Goal: Information Seeking & Learning: Learn about a topic

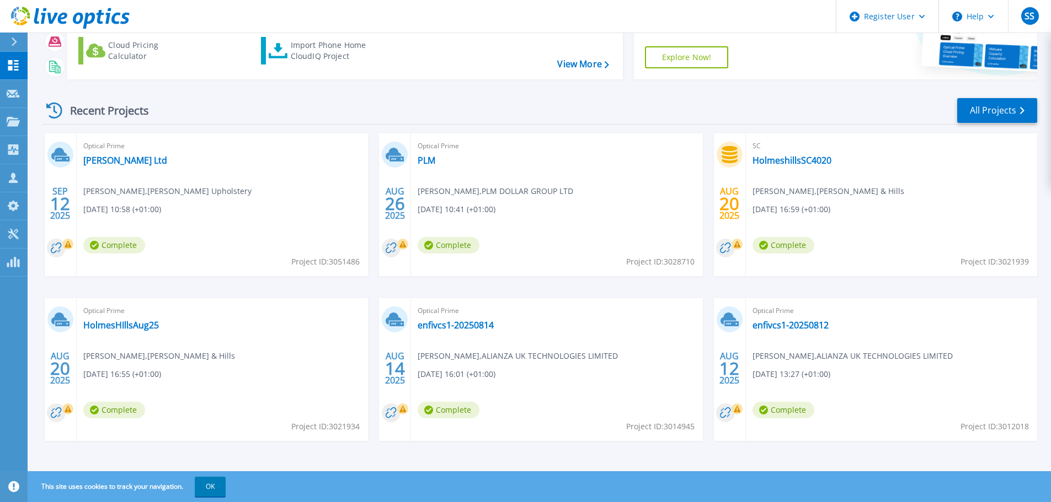
scroll to position [109, 0]
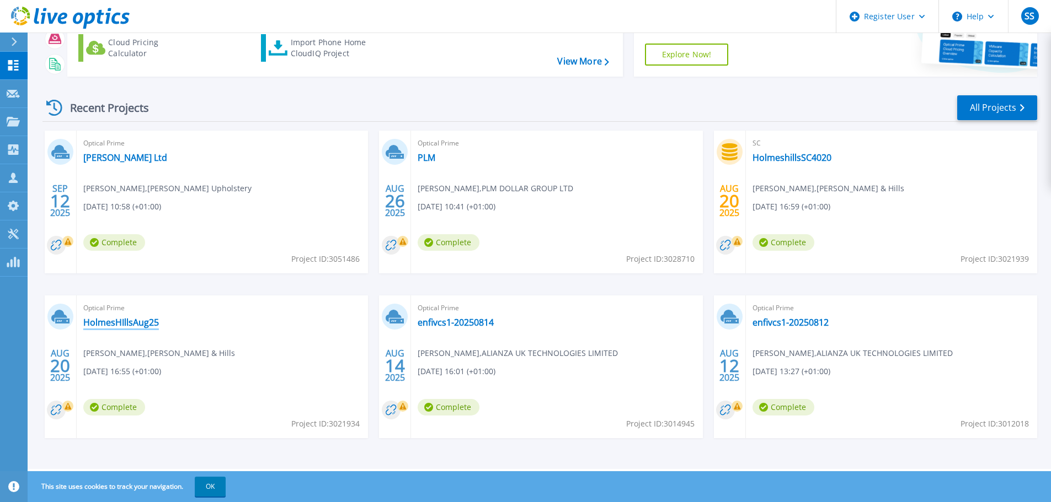
click at [134, 326] on link "HolmesHIllsAug25" at bounding box center [121, 322] width 76 height 11
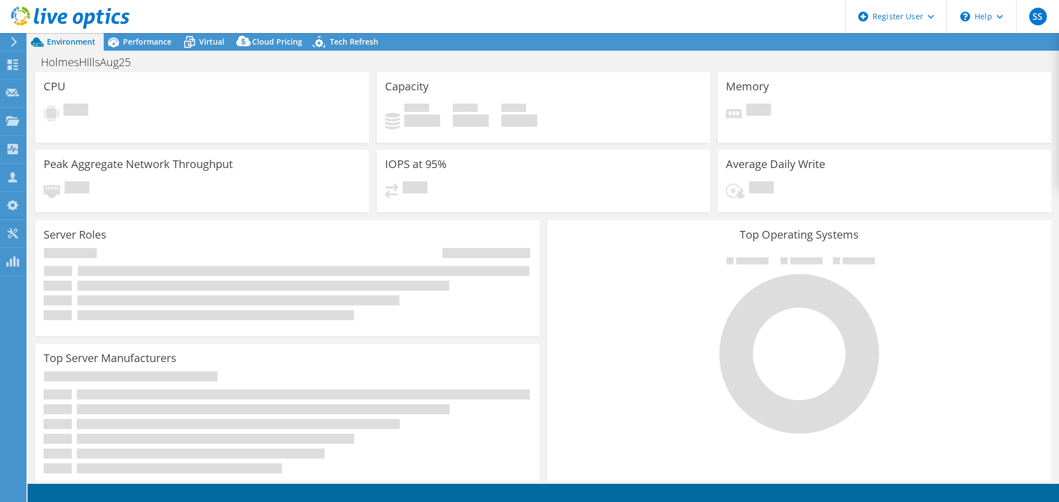
select select "EULondon"
select select "GBP"
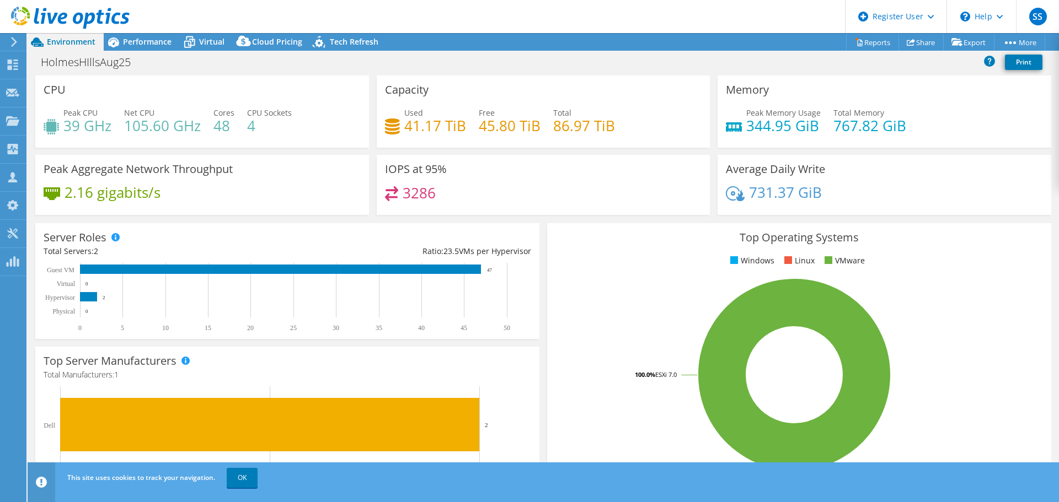
click at [553, 195] on div "3286" at bounding box center [543, 198] width 317 height 24
drag, startPoint x: 551, startPoint y: 129, endPoint x: 613, endPoint y: 125, distance: 62.4
click at [613, 125] on div "Used 41.17 TiB Free 45.80 TiB Total 86.97 TiB" at bounding box center [543, 125] width 317 height 36
click at [136, 41] on span "Performance" at bounding box center [147, 41] width 49 height 10
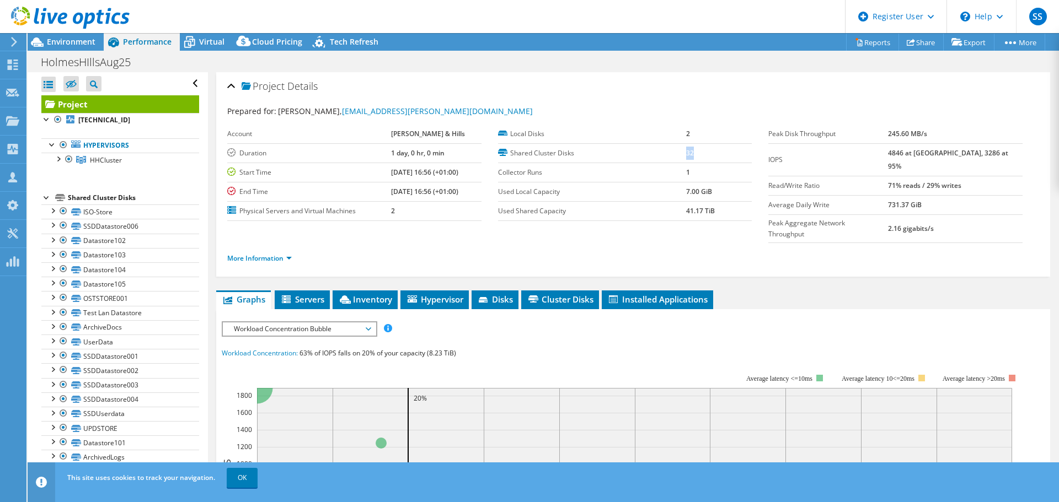
drag, startPoint x: 687, startPoint y: 153, endPoint x: 665, endPoint y: 152, distance: 21.5
click at [665, 152] on tr "Shared Cluster Disks 32" at bounding box center [625, 152] width 254 height 19
click at [55, 43] on span "Environment" at bounding box center [71, 41] width 49 height 10
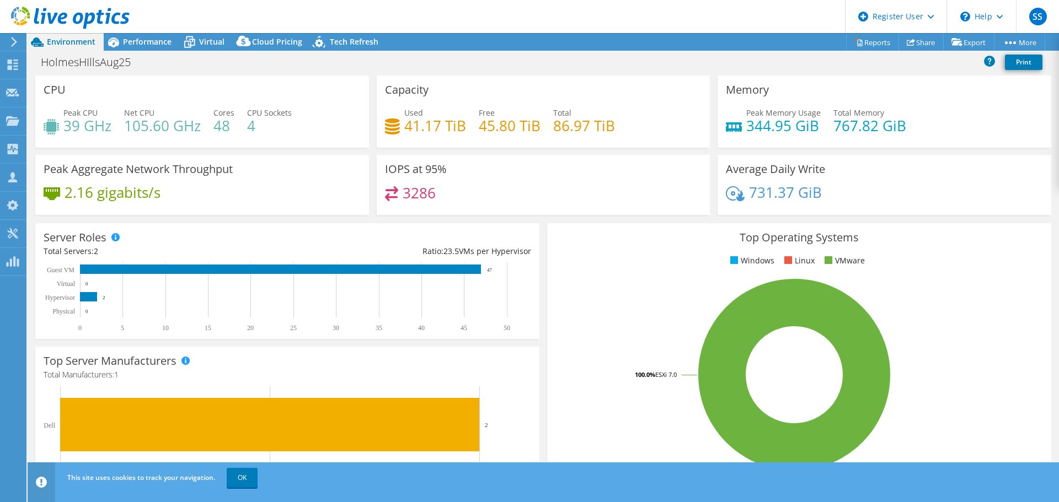
click at [525, 131] on h4 "45.80 TiB" at bounding box center [510, 126] width 62 height 12
drag, startPoint x: 552, startPoint y: 126, endPoint x: 619, endPoint y: 126, distance: 67.3
click at [619, 126] on div "Used 41.17 TiB Free 45.80 TiB Total 86.97 TiB" at bounding box center [543, 125] width 317 height 36
drag, startPoint x: 401, startPoint y: 126, endPoint x: 466, endPoint y: 129, distance: 65.2
click at [466, 129] on div "Used 41.17 TiB Free 45.80 TiB Total 86.97 TiB" at bounding box center [543, 125] width 317 height 36
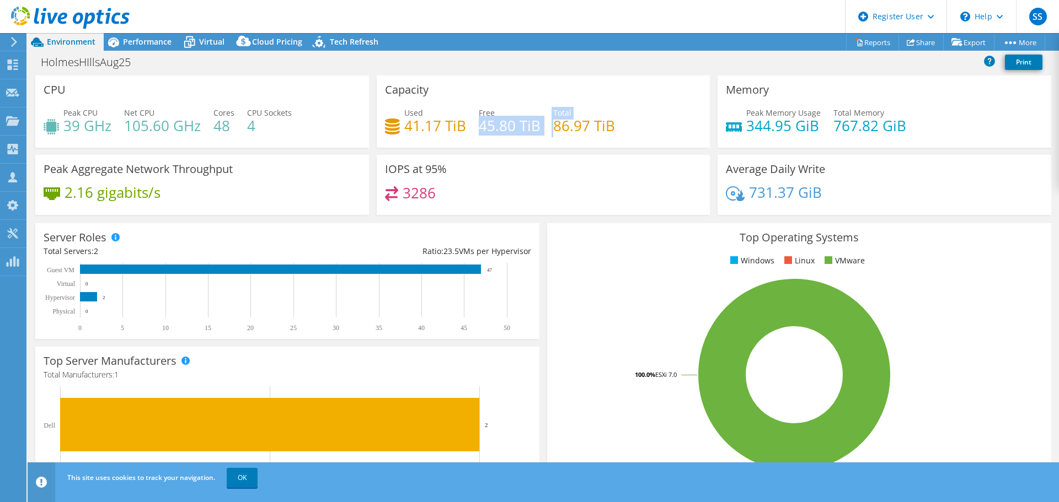
drag, startPoint x: 478, startPoint y: 125, endPoint x: 549, endPoint y: 131, distance: 72.0
click at [549, 131] on div "Used 41.17 TiB Free 45.80 TiB Total 86.97 TiB" at bounding box center [543, 125] width 317 height 36
click at [580, 197] on div "3286" at bounding box center [543, 198] width 317 height 24
drag, startPoint x: 549, startPoint y: 127, endPoint x: 613, endPoint y: 131, distance: 64.6
click at [613, 131] on div "Used 41.17 TiB Free 45.80 TiB Total 86.97 TiB" at bounding box center [543, 125] width 317 height 36
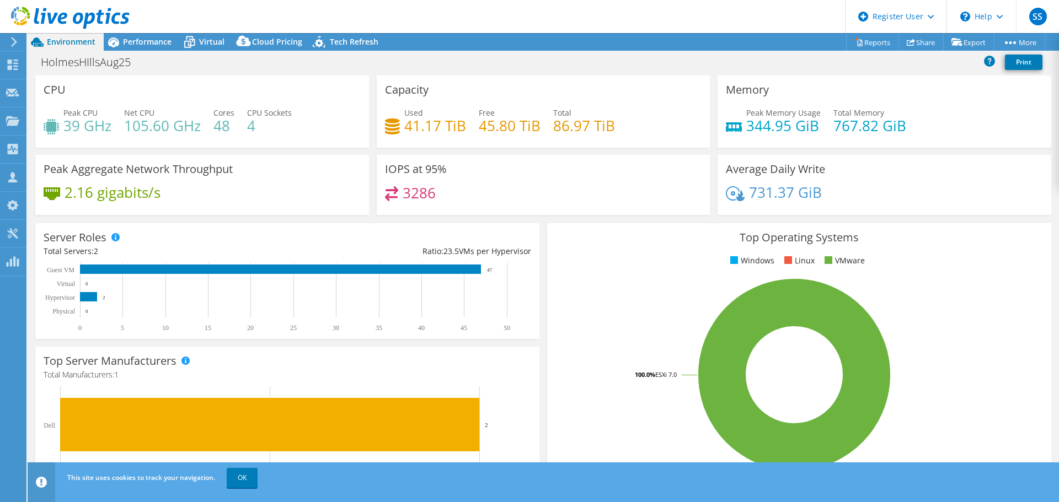
click at [281, 46] on span "Cloud Pricing" at bounding box center [277, 41] width 50 height 10
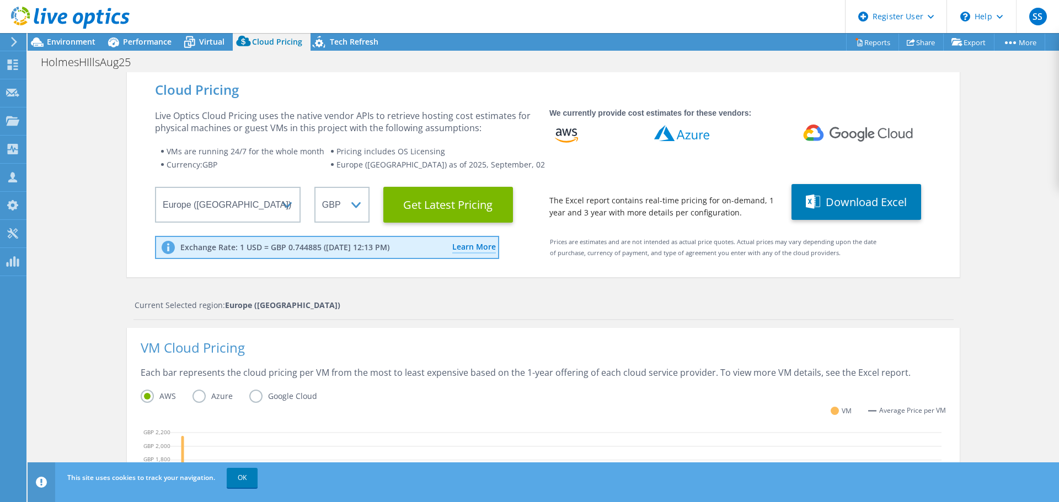
click at [193, 41] on icon at bounding box center [189, 42] width 19 height 19
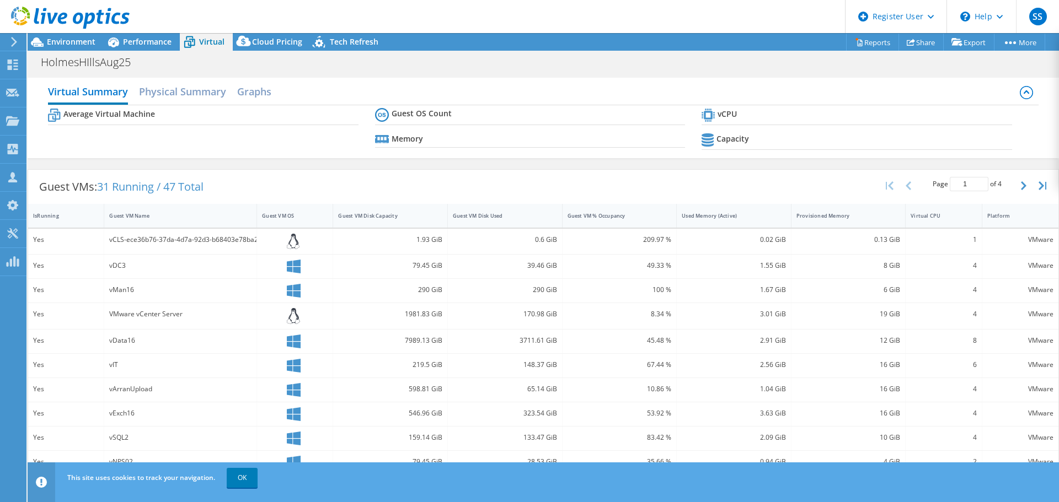
click at [143, 35] on div "Performance" at bounding box center [142, 42] width 76 height 18
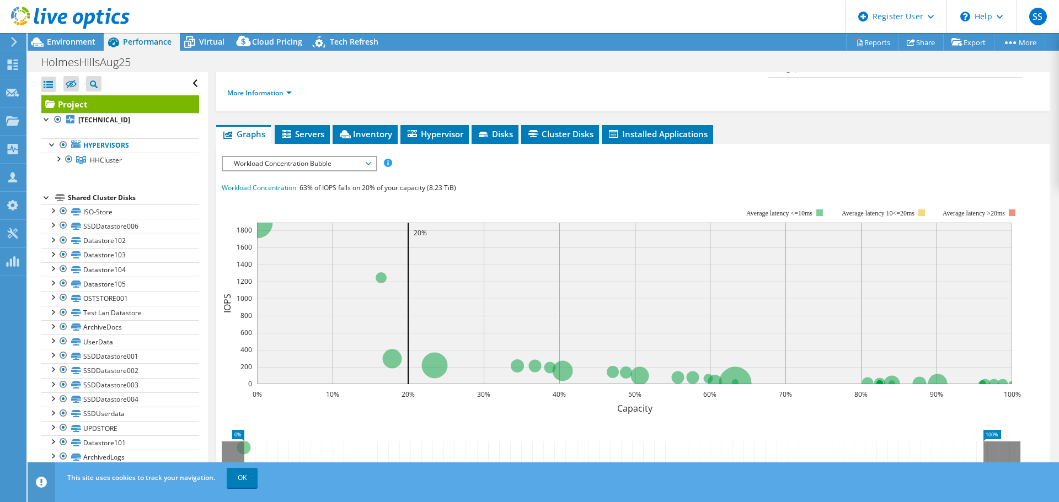
click at [663, 125] on li "Installed Applications" at bounding box center [657, 134] width 111 height 19
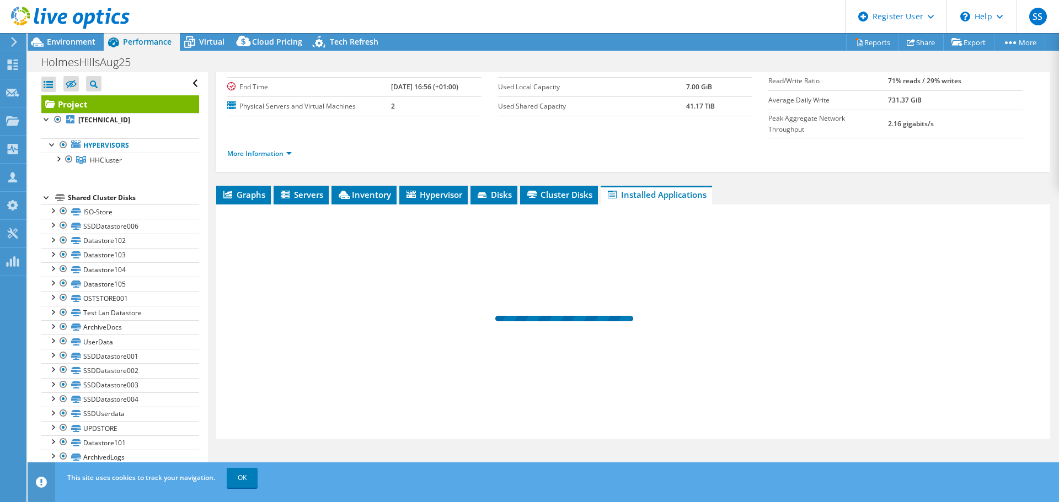
scroll to position [83, 0]
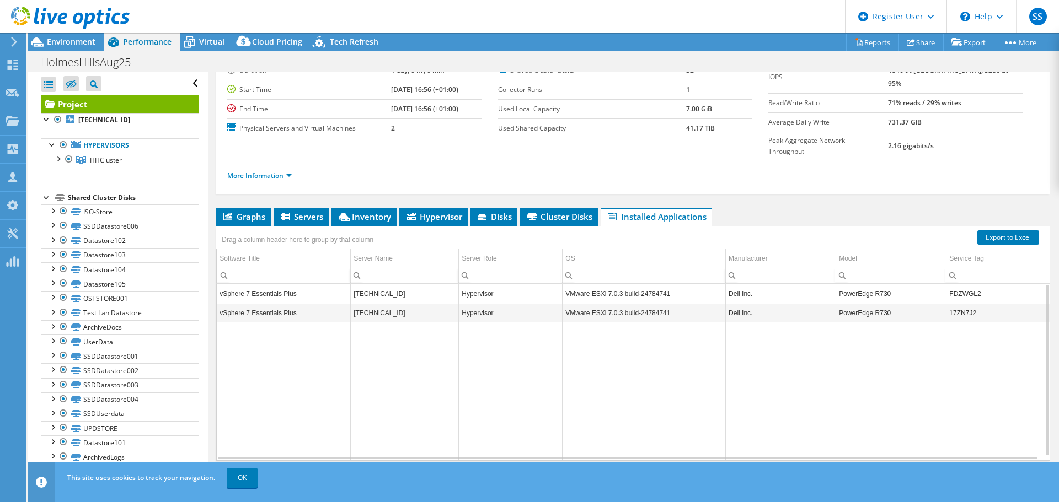
click at [275, 284] on td "vSphere 7 Essentials Plus" at bounding box center [283, 293] width 133 height 19
click at [376, 284] on td "[TECHNICAL_ID]" at bounding box center [405, 293] width 108 height 19
click at [384, 284] on td "[TECHNICAL_ID]" at bounding box center [405, 293] width 108 height 19
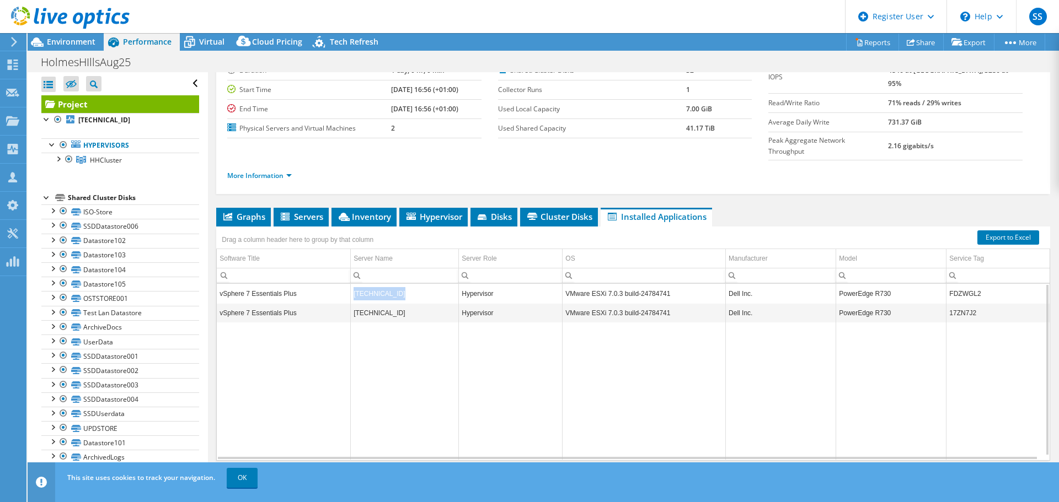
click at [384, 284] on td "[TECHNICAL_ID]" at bounding box center [405, 293] width 108 height 19
click at [541, 284] on td "Hypervisor" at bounding box center [511, 293] width 104 height 19
click at [612, 284] on td "VMware ESXi 7.0.3 build-24784741" at bounding box center [644, 293] width 163 height 19
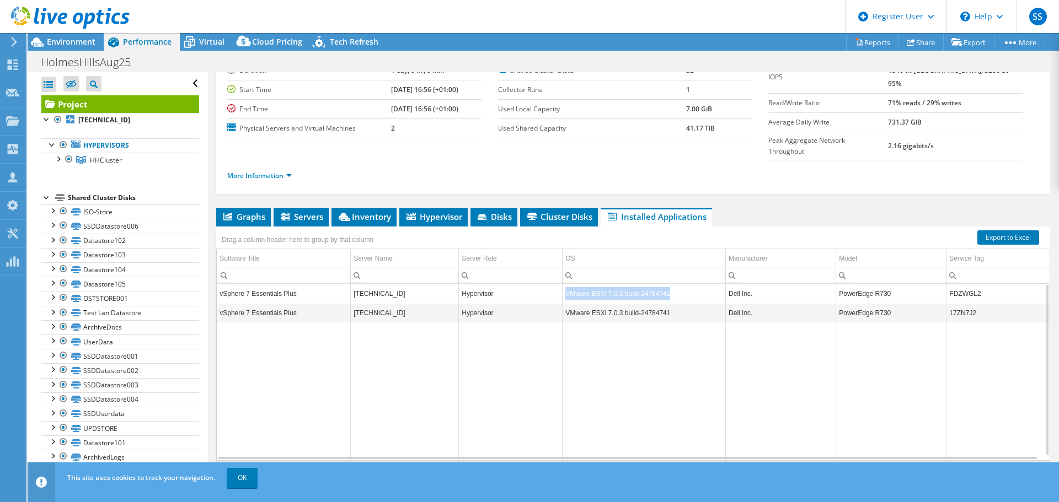
drag, startPoint x: 612, startPoint y: 270, endPoint x: 607, endPoint y: 277, distance: 8.3
click at [611, 284] on td "VMware ESXi 7.0.3 build-24784741" at bounding box center [644, 293] width 163 height 19
click at [600, 303] on td "VMware ESXi 7.0.3 build-24784741" at bounding box center [644, 312] width 163 height 19
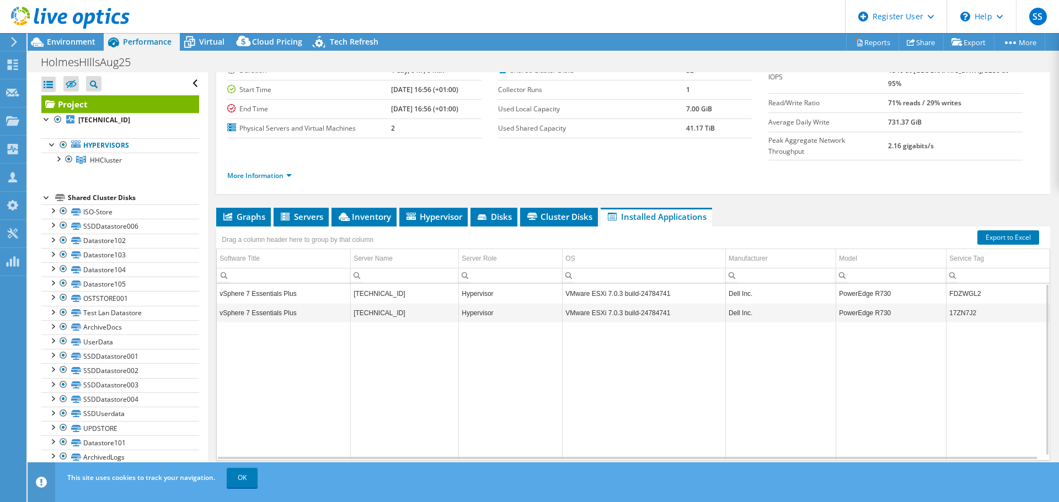
click at [313, 211] on span "Servers" at bounding box center [301, 216] width 44 height 11
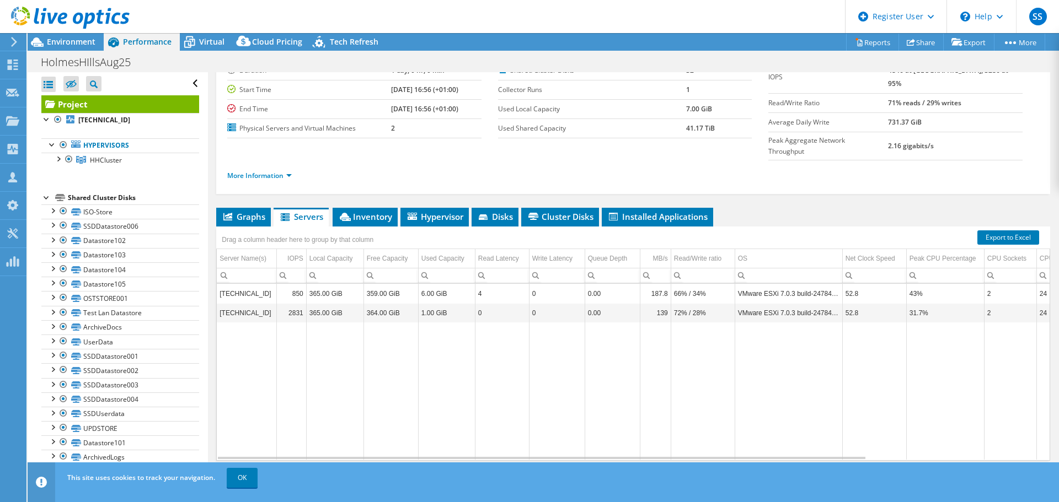
click at [234, 284] on td "[TECHNICAL_ID]" at bounding box center [247, 293] width 60 height 19
click at [773, 284] on td "VMware ESXi 7.0.3 build-24784741" at bounding box center [789, 293] width 108 height 19
click at [762, 303] on td "VMware ESXi 7.0.3 build-24784741" at bounding box center [789, 312] width 108 height 19
click at [377, 208] on li "Inventory" at bounding box center [365, 217] width 65 height 19
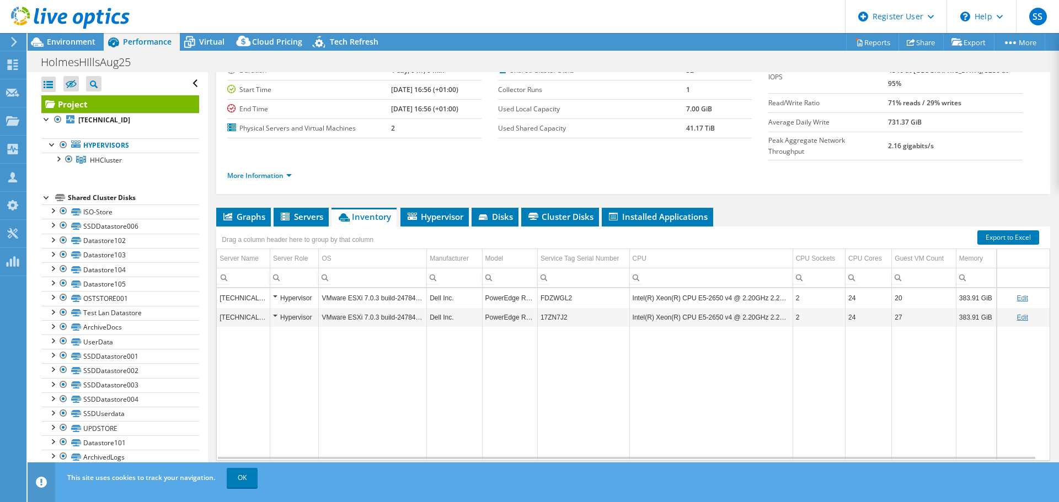
click at [423, 211] on span "Hypervisor" at bounding box center [434, 216] width 57 height 11
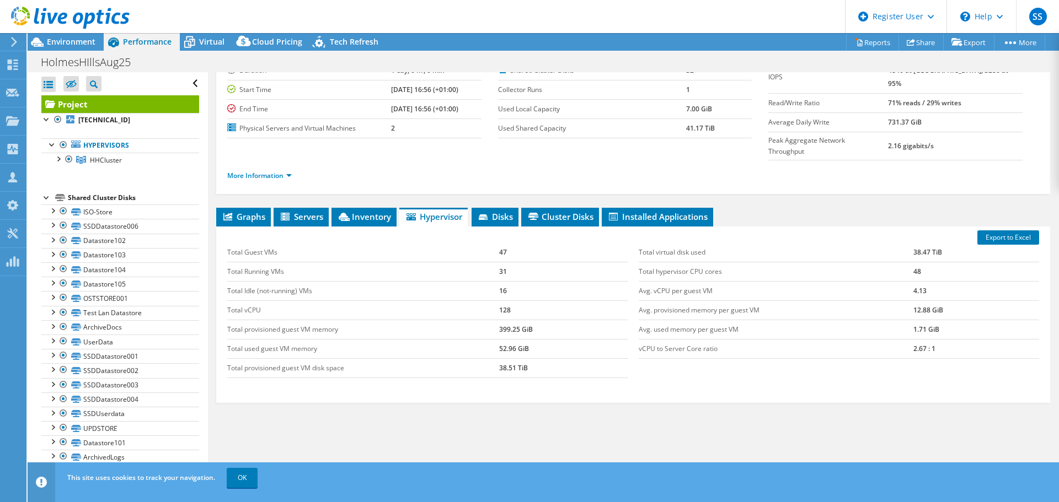
click at [250, 211] on span "Graphs" at bounding box center [244, 216] width 44 height 11
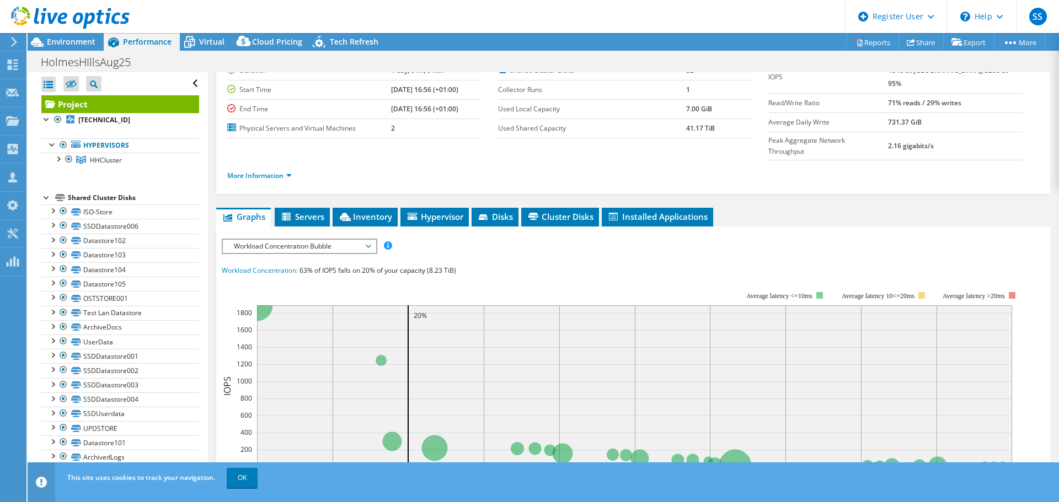
click at [645, 211] on span "Installed Applications" at bounding box center [657, 216] width 100 height 11
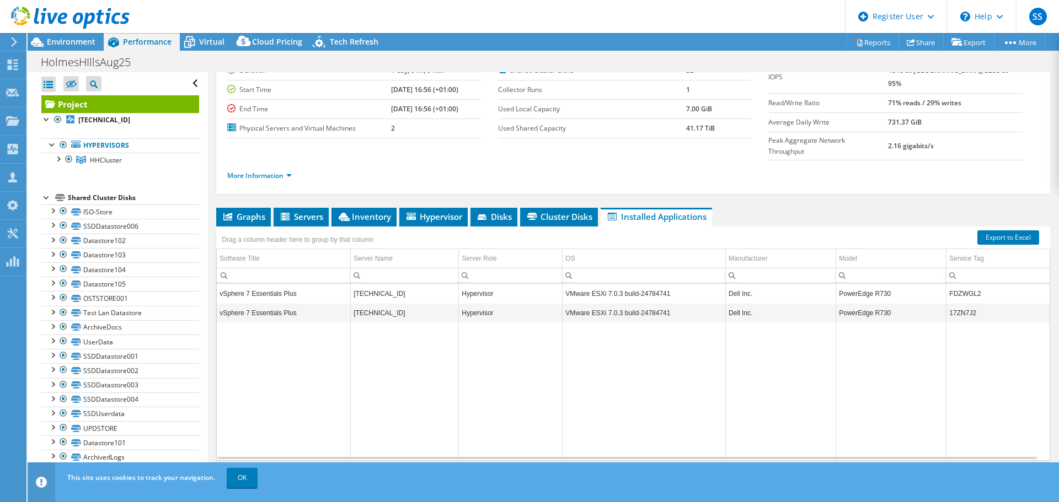
click at [238, 211] on span "Graphs" at bounding box center [244, 216] width 44 height 11
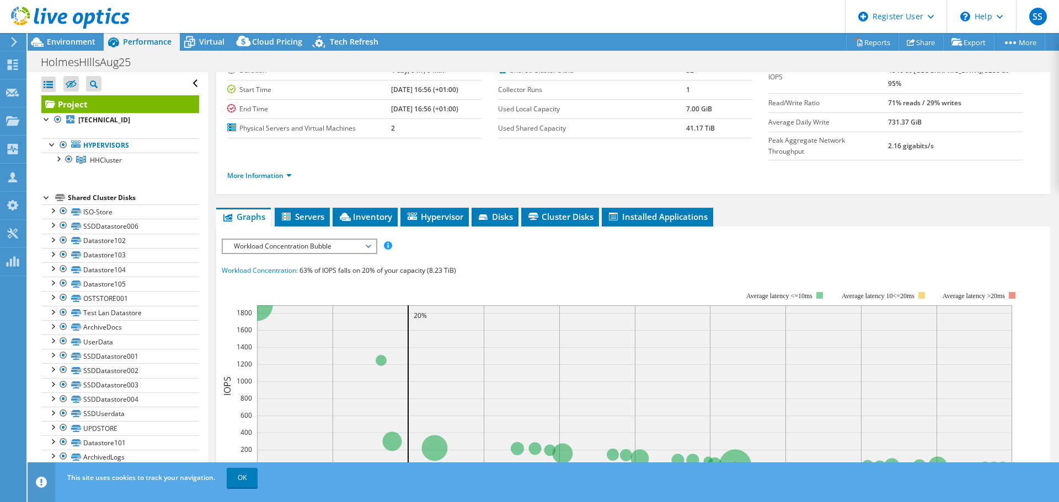
click at [55, 39] on span "Environment" at bounding box center [71, 41] width 49 height 10
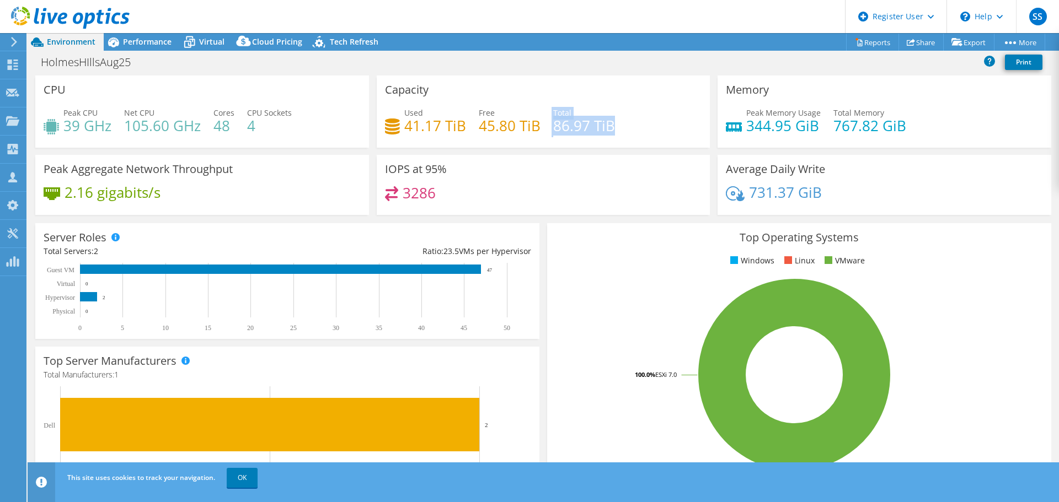
drag, startPoint x: 617, startPoint y: 129, endPoint x: 546, endPoint y: 130, distance: 70.6
click at [546, 130] on div "Used 41.17 TiB Free 45.80 TiB Total 86.97 TiB" at bounding box center [543, 125] width 317 height 36
click at [553, 131] on h4 "86.97 TiB" at bounding box center [584, 126] width 62 height 12
click at [601, 132] on h4 "86.97 TiB" at bounding box center [584, 126] width 62 height 12
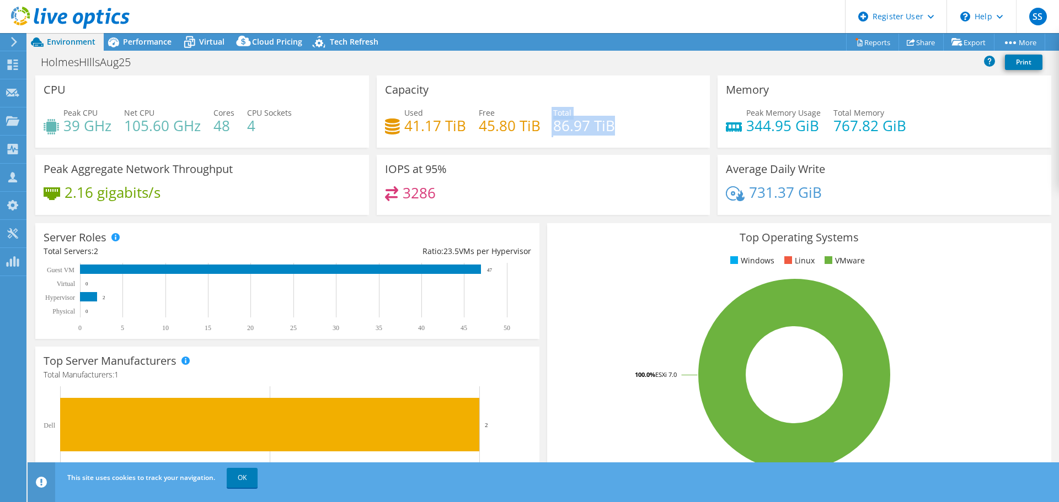
drag, startPoint x: 615, startPoint y: 129, endPoint x: 546, endPoint y: 129, distance: 68.9
click at [546, 129] on div "Used 41.17 TiB Free 45.80 TiB Total 86.97 TiB" at bounding box center [543, 125] width 317 height 36
click at [584, 125] on h4 "86.97 TiB" at bounding box center [584, 126] width 62 height 12
drag, startPoint x: 611, startPoint y: 125, endPoint x: 553, endPoint y: 127, distance: 58.5
click at [553, 127] on div "Used 41.17 TiB Free 45.80 TiB Total 86.97 TiB" at bounding box center [543, 125] width 317 height 36
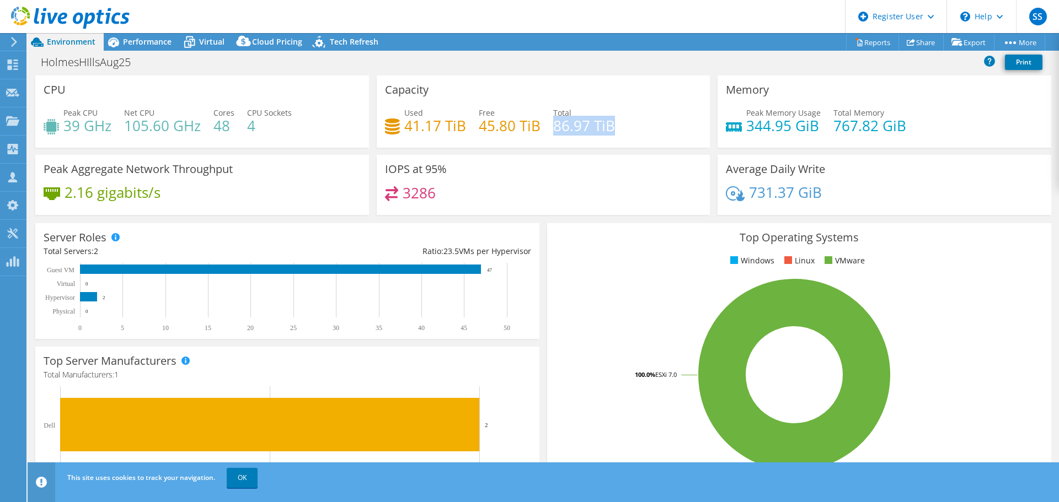
click at [560, 129] on h4 "86.97 TiB" at bounding box center [584, 126] width 62 height 12
click at [554, 132] on h4 "86.97 TiB" at bounding box center [584, 126] width 62 height 12
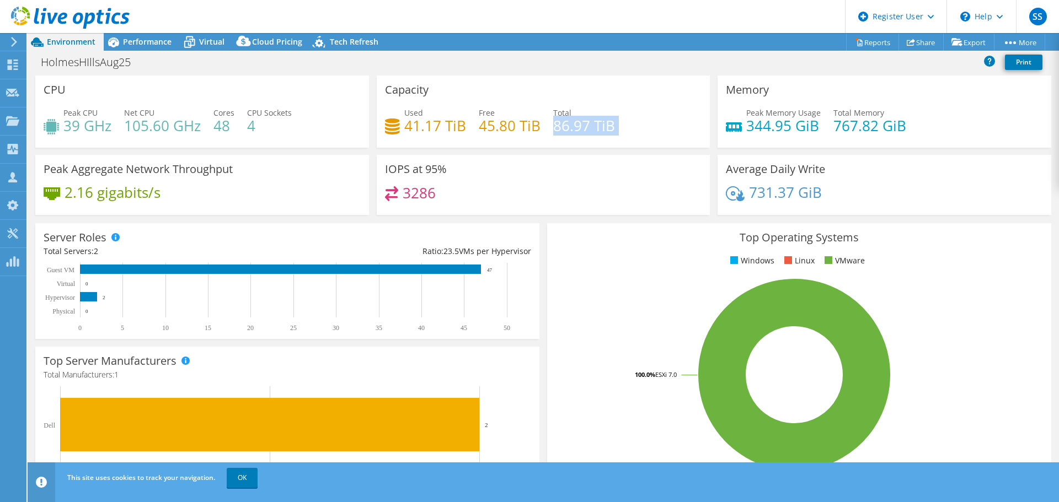
click at [554, 132] on h4 "86.97 TiB" at bounding box center [584, 126] width 62 height 12
click at [565, 126] on h4 "86.97 TiB" at bounding box center [584, 126] width 62 height 12
click at [570, 129] on h4 "86.97 TiB" at bounding box center [584, 126] width 62 height 12
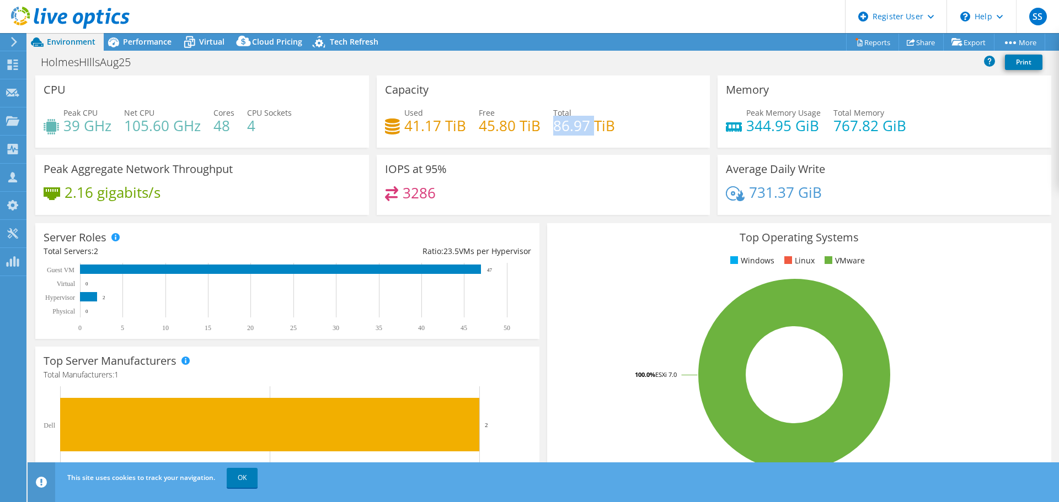
click at [570, 129] on h4 "86.97 TiB" at bounding box center [584, 126] width 62 height 12
drag, startPoint x: 475, startPoint y: 127, endPoint x: 539, endPoint y: 131, distance: 64.6
click at [539, 131] on div "Used 41.17 TiB Free 45.80 TiB Total 86.97 TiB" at bounding box center [543, 125] width 317 height 36
click at [457, 132] on h4 "41.17 TiB" at bounding box center [435, 126] width 62 height 12
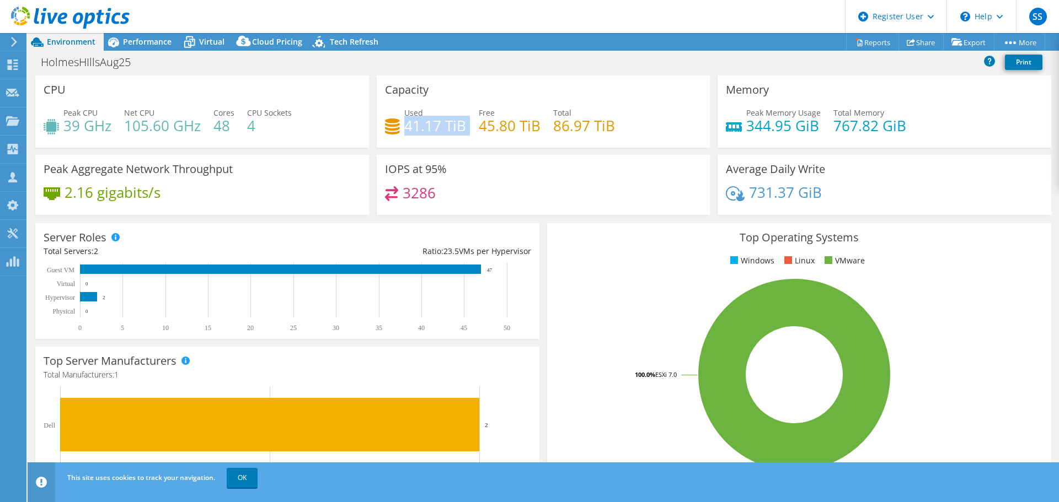
drag, startPoint x: 404, startPoint y: 126, endPoint x: 464, endPoint y: 126, distance: 60.7
click at [464, 126] on div "Used 41.17 TiB Free 45.80 TiB Total 86.97 TiB" at bounding box center [543, 125] width 317 height 36
click at [511, 130] on h4 "45.80 TiB" at bounding box center [510, 126] width 62 height 12
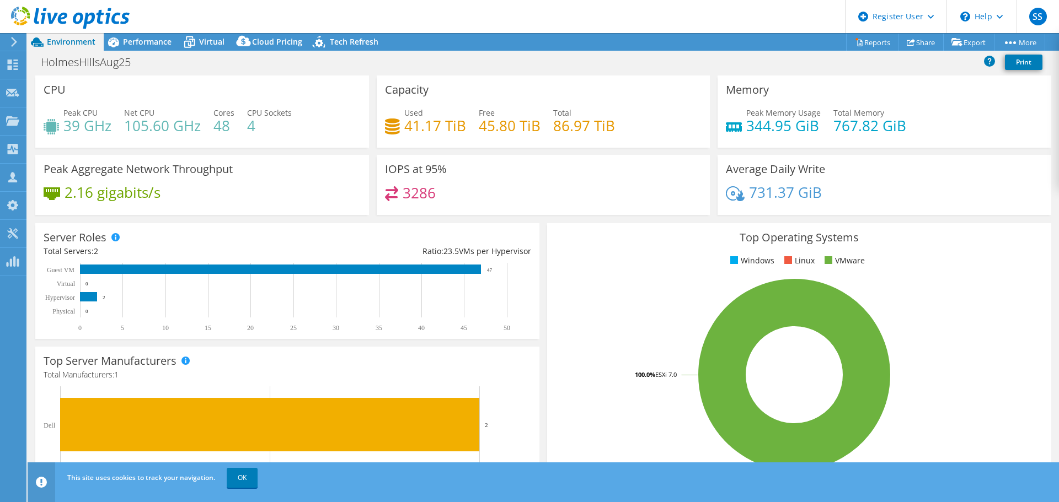
click at [581, 125] on h4 "86.97 TiB" at bounding box center [584, 126] width 62 height 12
click at [416, 199] on h4 "3286" at bounding box center [419, 193] width 33 height 12
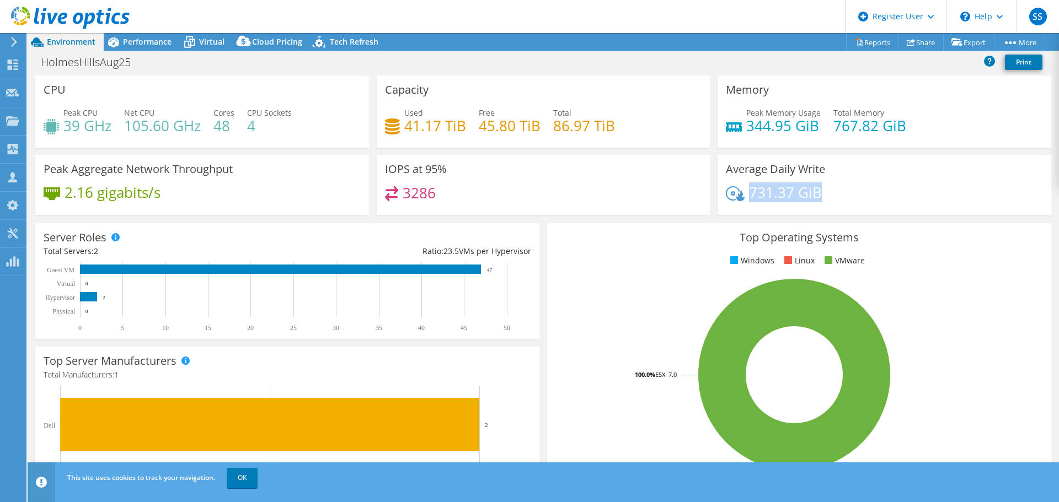
drag, startPoint x: 835, startPoint y: 192, endPoint x: 744, endPoint y: 192, distance: 91.0
click at [744, 192] on div "731.37 GiB" at bounding box center [884, 197] width 317 height 23
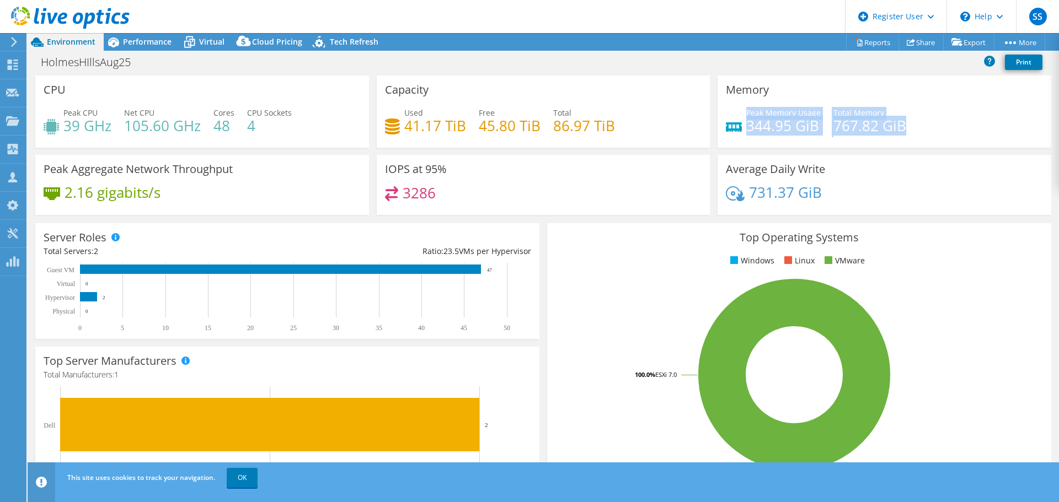
drag, startPoint x: 902, startPoint y: 126, endPoint x: 740, endPoint y: 120, distance: 161.7
click at [740, 120] on div "Peak Memory Usage 344.95 GiB Total Memory 767.82 GiB" at bounding box center [884, 125] width 317 height 36
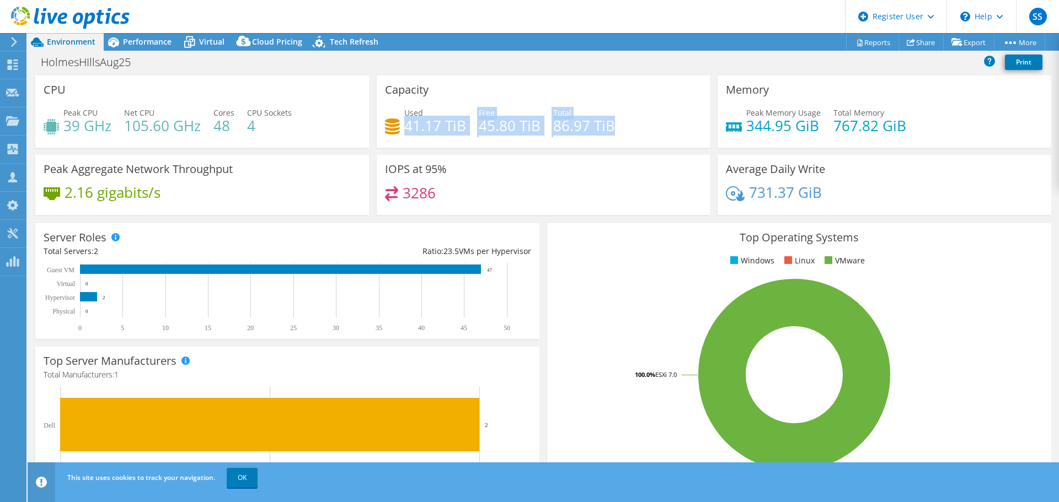
drag, startPoint x: 404, startPoint y: 126, endPoint x: 650, endPoint y: 138, distance: 246.3
click at [650, 138] on div "Used 41.17 TiB Free 45.80 TiB Total 86.97 TiB" at bounding box center [543, 125] width 317 height 36
click at [447, 124] on h4 "41.17 TiB" at bounding box center [435, 126] width 62 height 12
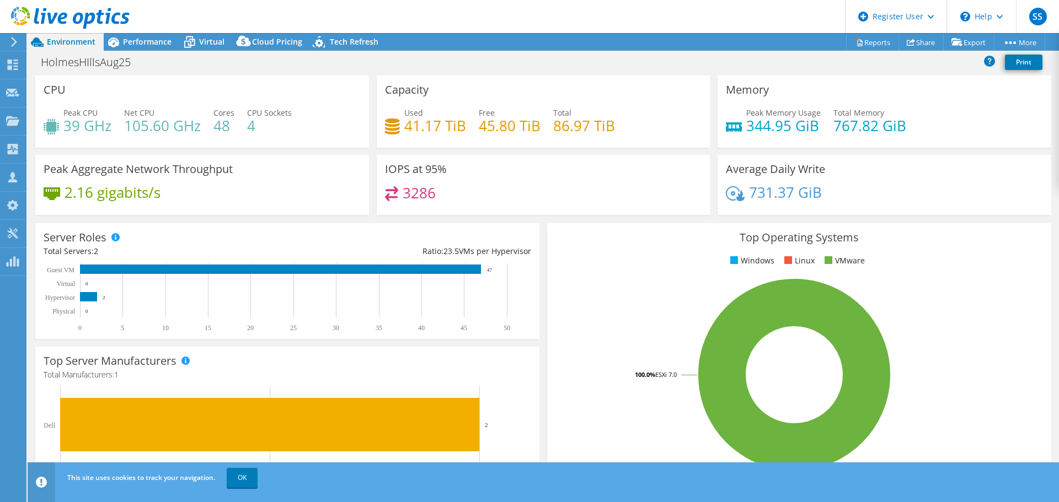
click at [518, 130] on h4 "45.80 TiB" at bounding box center [510, 126] width 62 height 12
click at [569, 131] on h4 "86.97 TiB" at bounding box center [584, 126] width 62 height 12
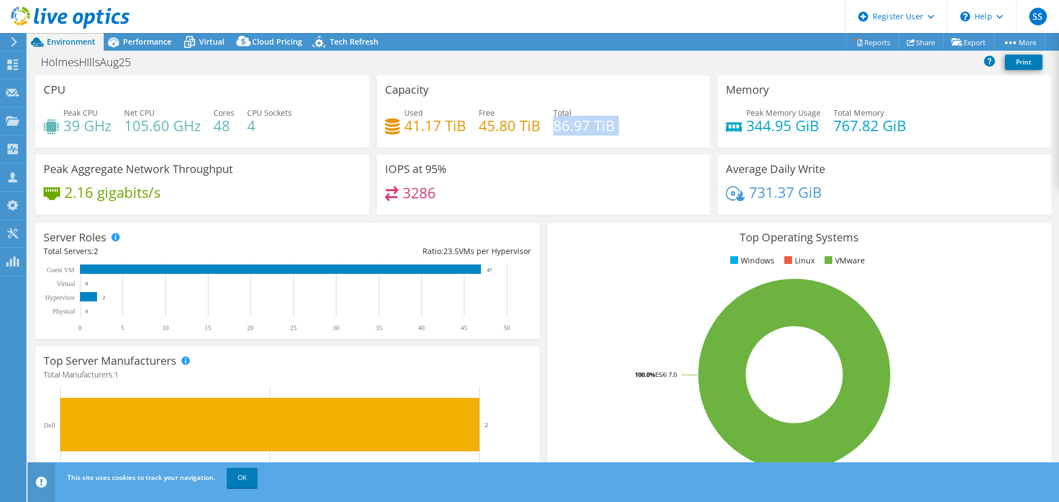
click at [569, 131] on h4 "86.97 TiB" at bounding box center [584, 126] width 62 height 12
click at [189, 44] on icon at bounding box center [189, 42] width 19 height 19
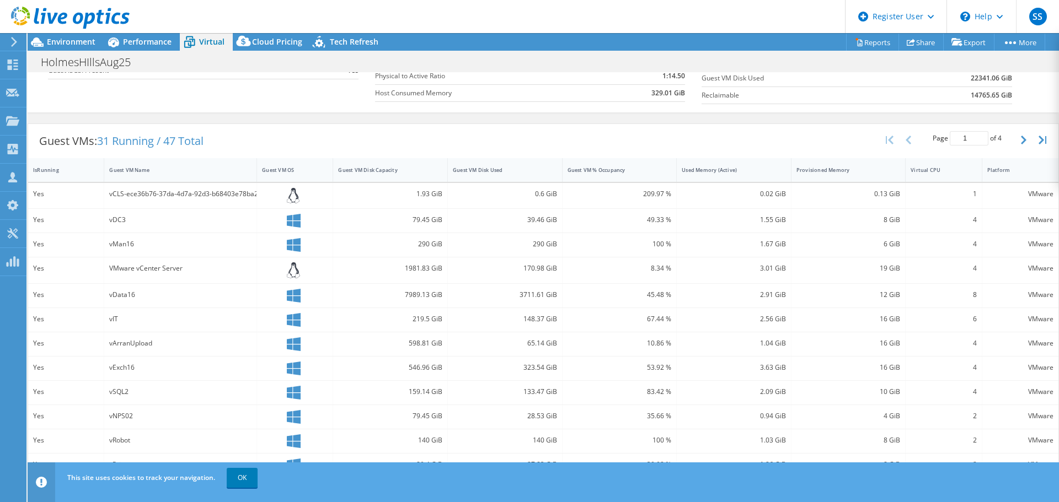
scroll to position [221, 0]
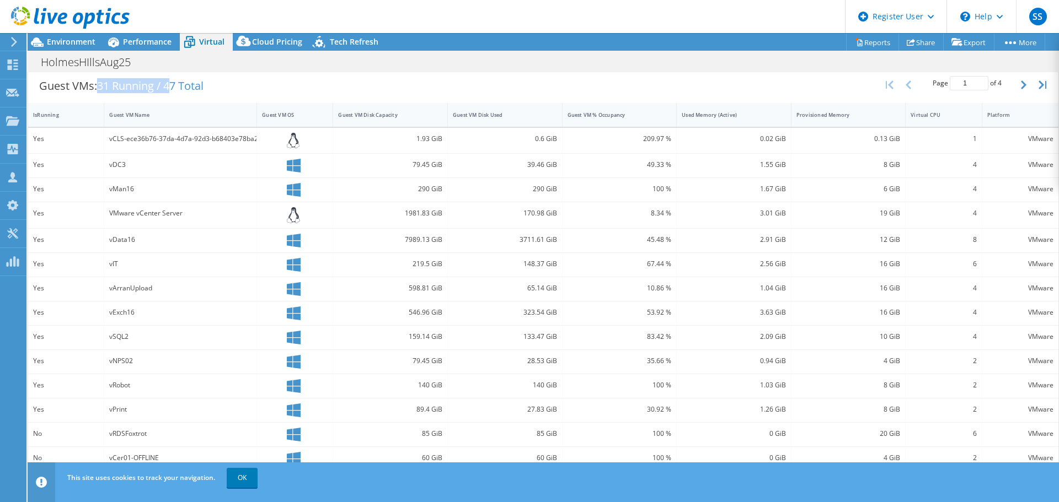
drag, startPoint x: 101, startPoint y: 87, endPoint x: 171, endPoint y: 84, distance: 70.1
click at [171, 84] on span "31 Running / 47 Total" at bounding box center [150, 85] width 106 height 15
click at [171, 87] on span "31 Running / 47 Total" at bounding box center [150, 85] width 106 height 15
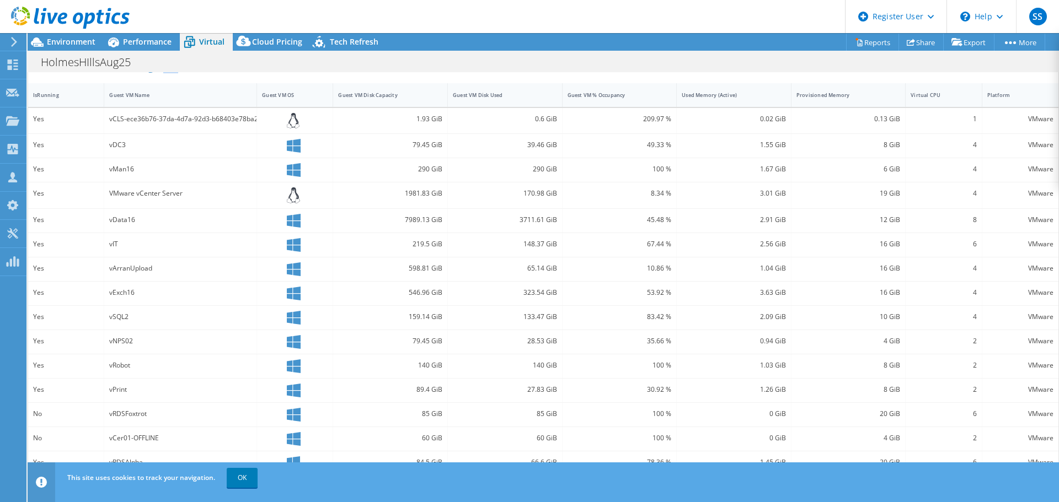
click at [248, 473] on link "OK" at bounding box center [242, 478] width 31 height 20
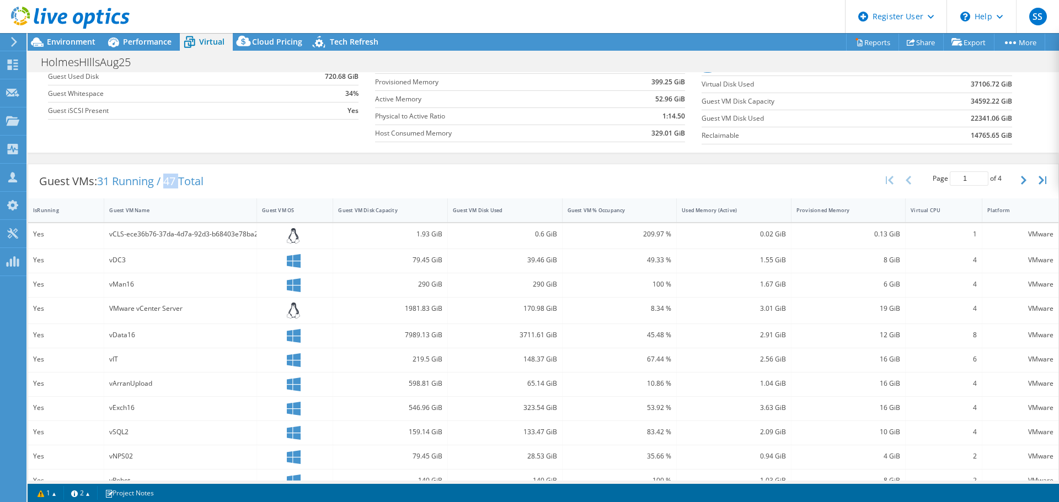
scroll to position [75, 0]
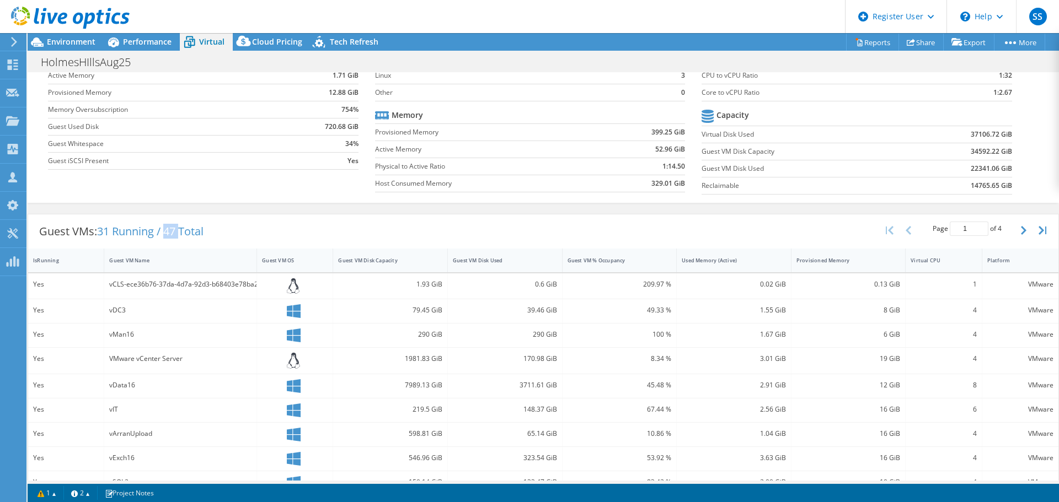
click at [1021, 232] on icon "button" at bounding box center [1024, 230] width 6 height 9
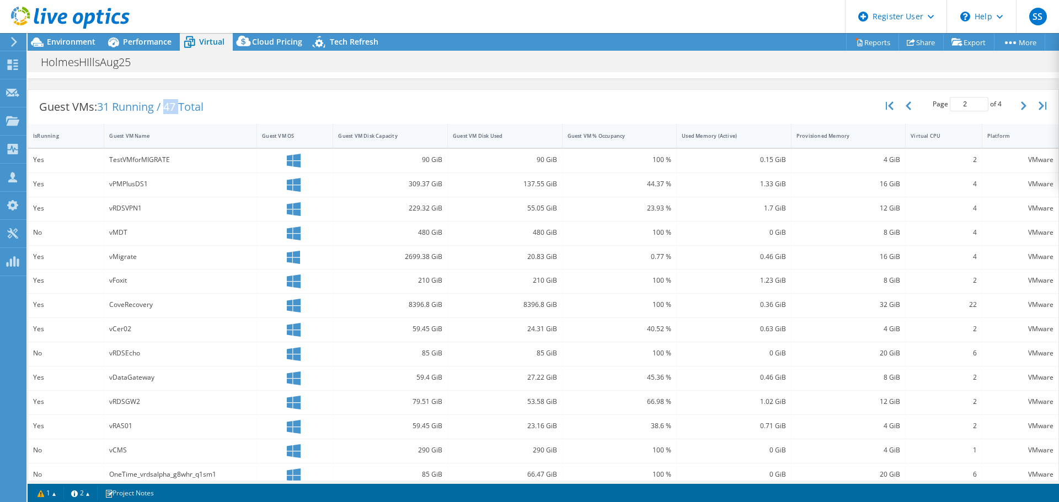
scroll to position [181, 0]
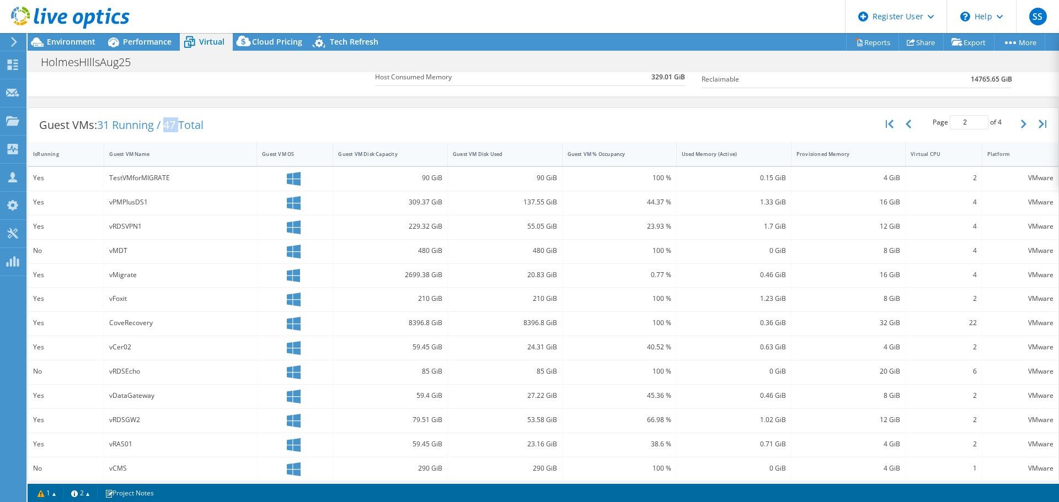
click at [1021, 120] on icon "button" at bounding box center [1024, 124] width 6 height 9
type input "3"
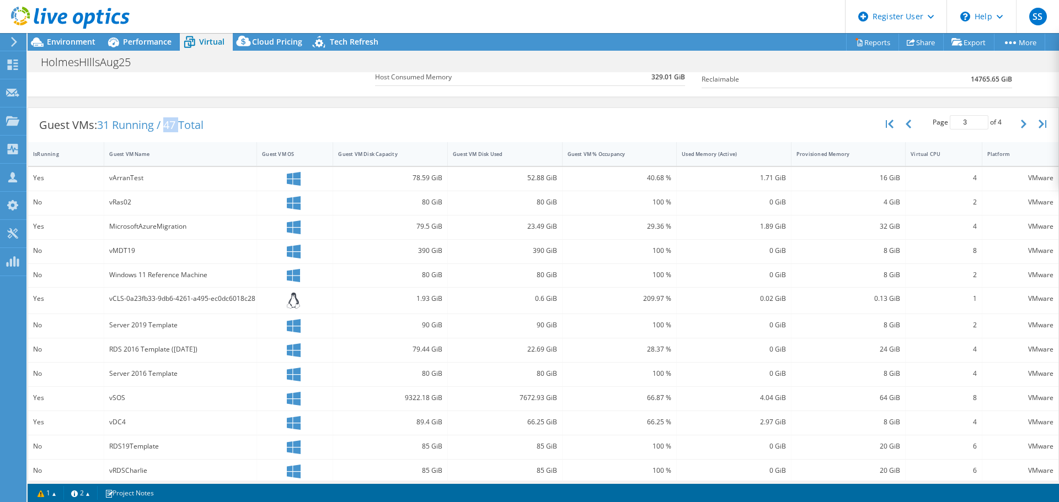
scroll to position [237, 0]
